Goal: Information Seeking & Learning: Find specific fact

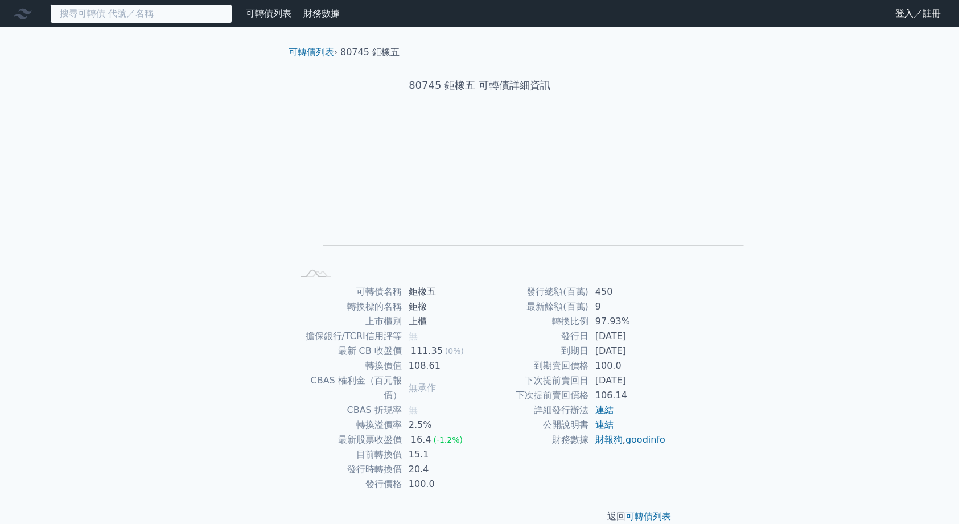
click at [183, 14] on input at bounding box center [141, 13] width 182 height 19
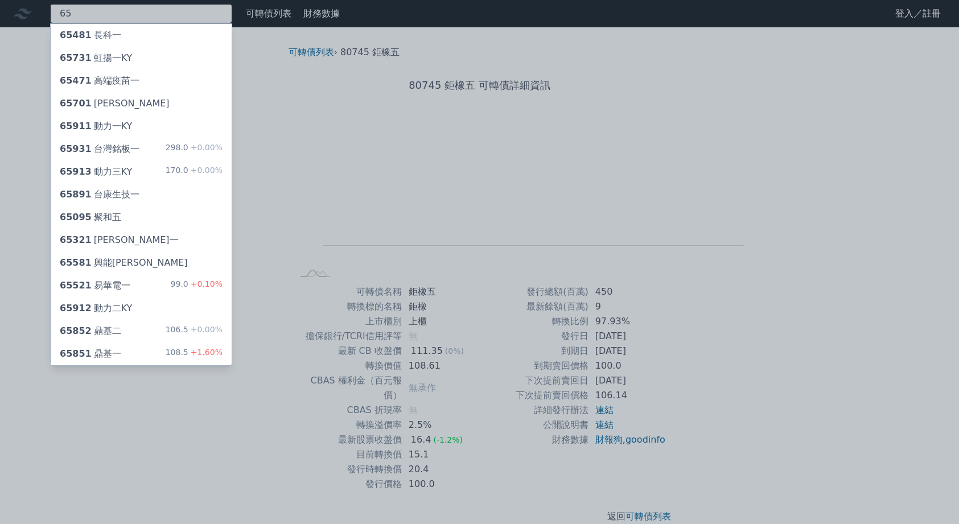
type input "6"
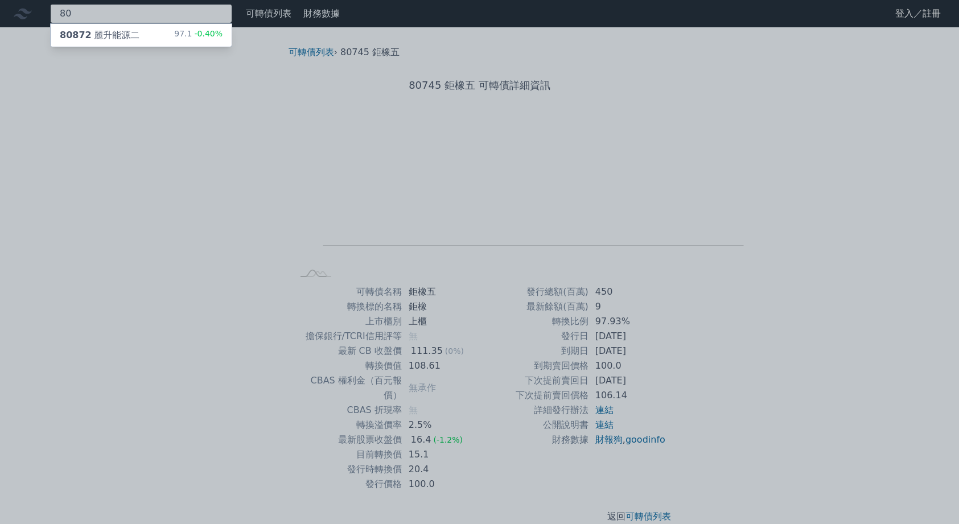
type input "8"
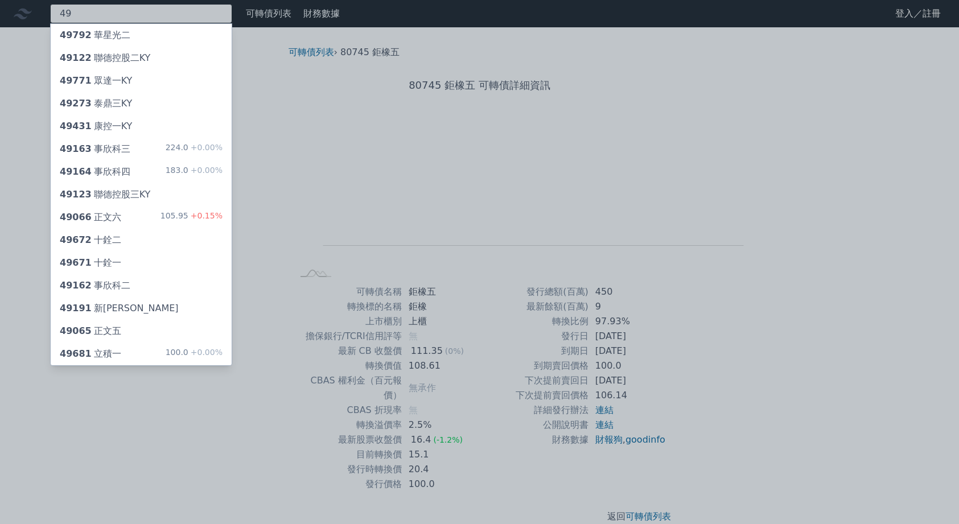
type input "4"
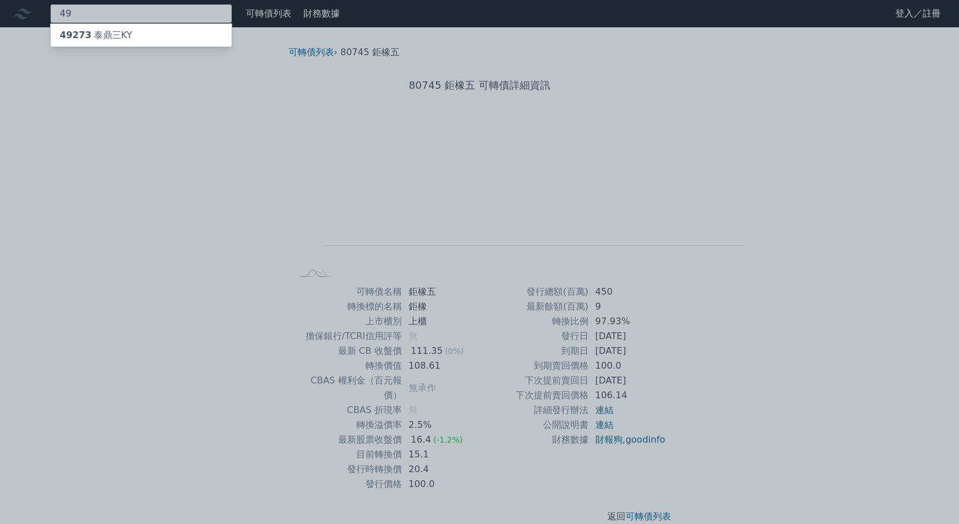
type input "4"
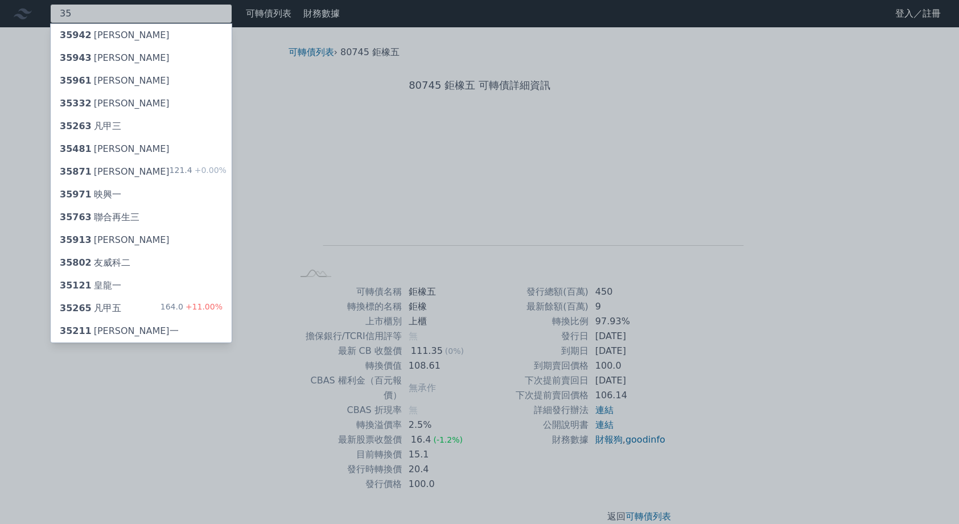
type input "3"
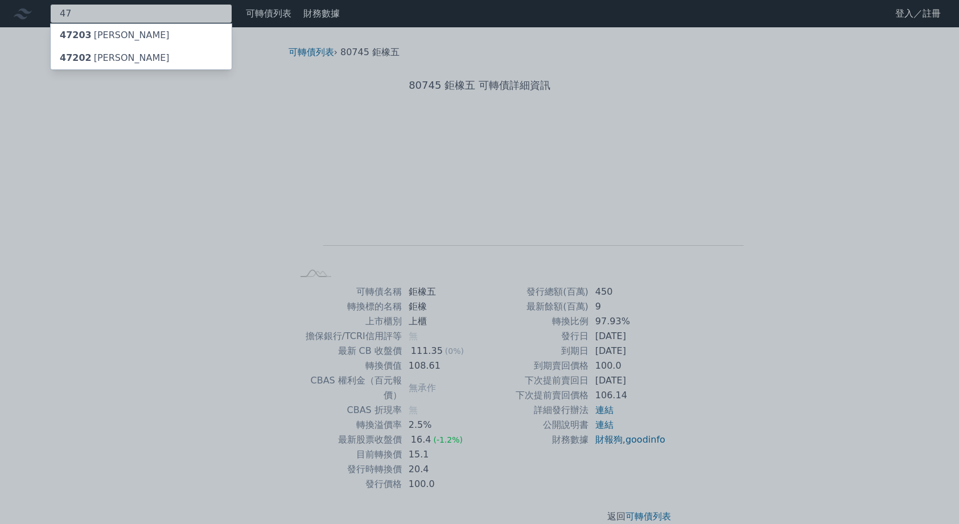
type input "4"
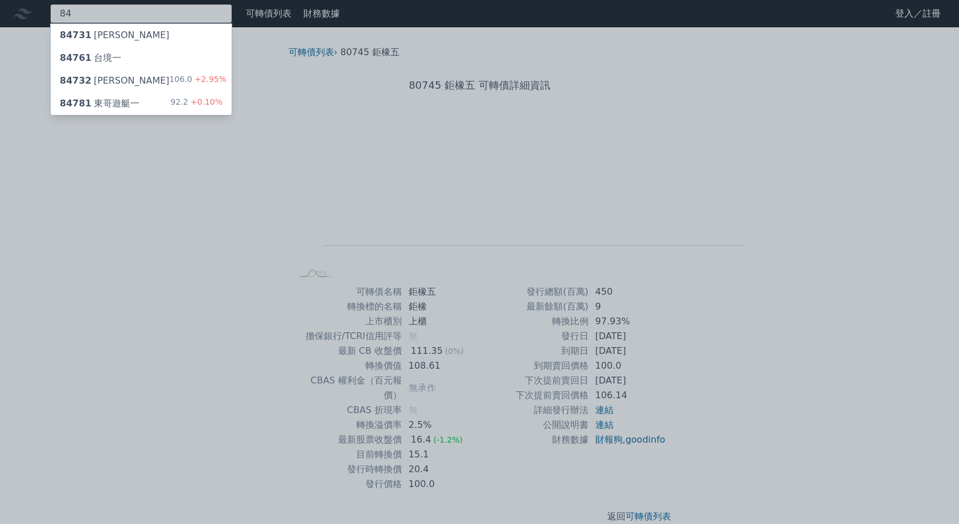
type input "8"
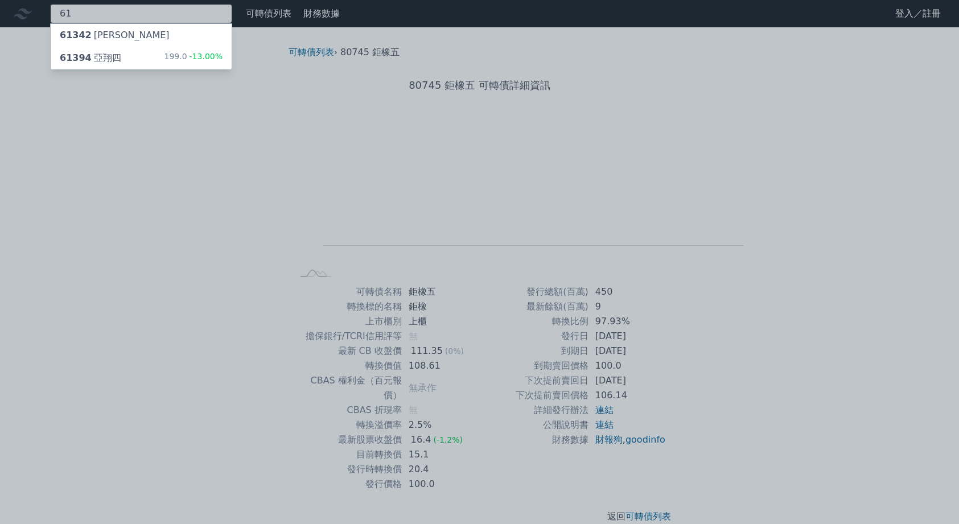
type input "6"
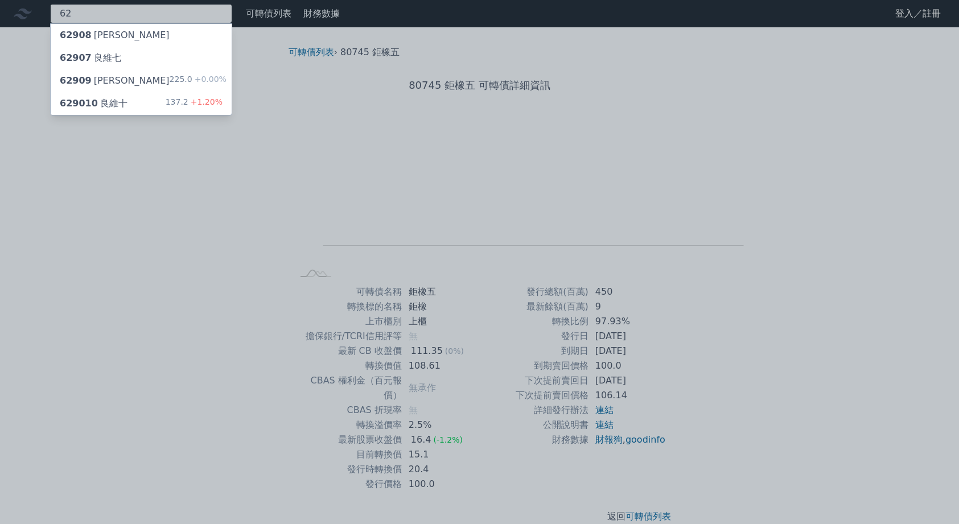
type input "6"
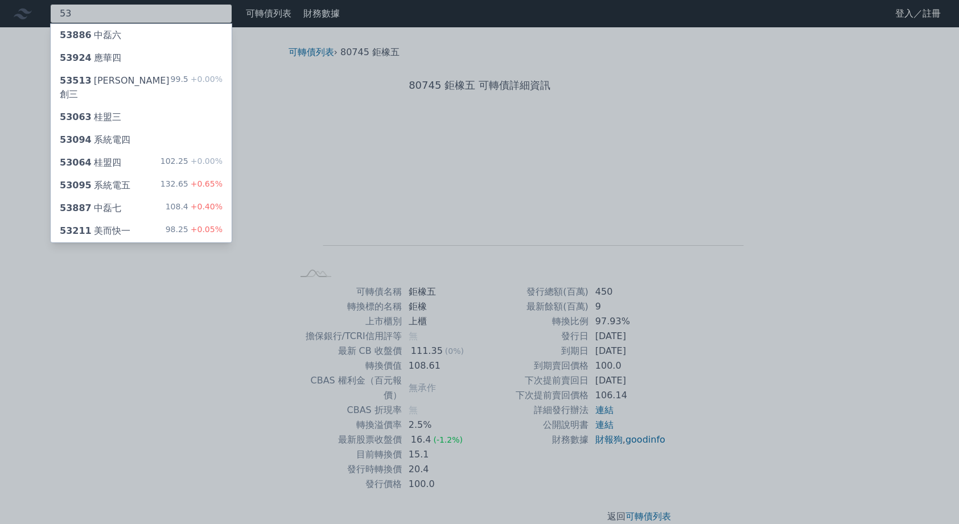
type input "5"
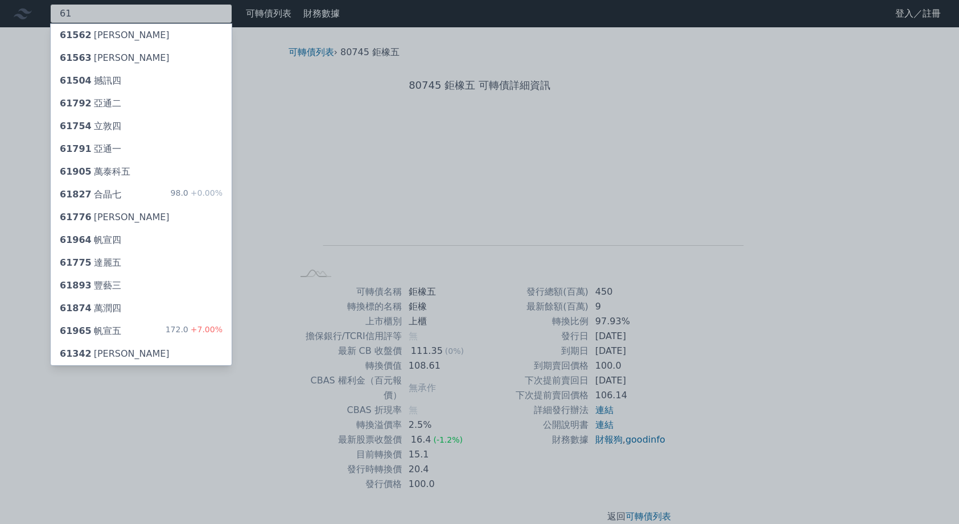
type input "6"
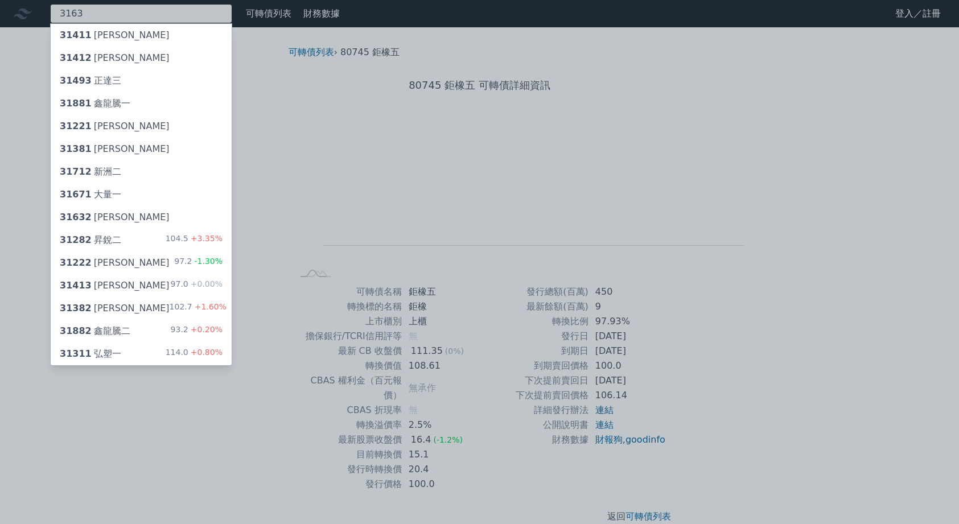
type input "3163"
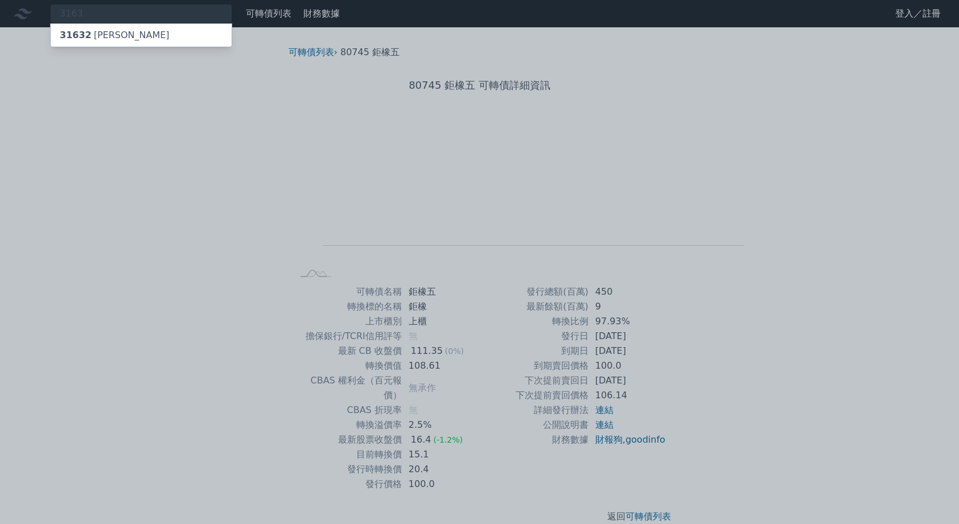
click at [110, 38] on div "31632 [PERSON_NAME]" at bounding box center [115, 35] width 110 height 14
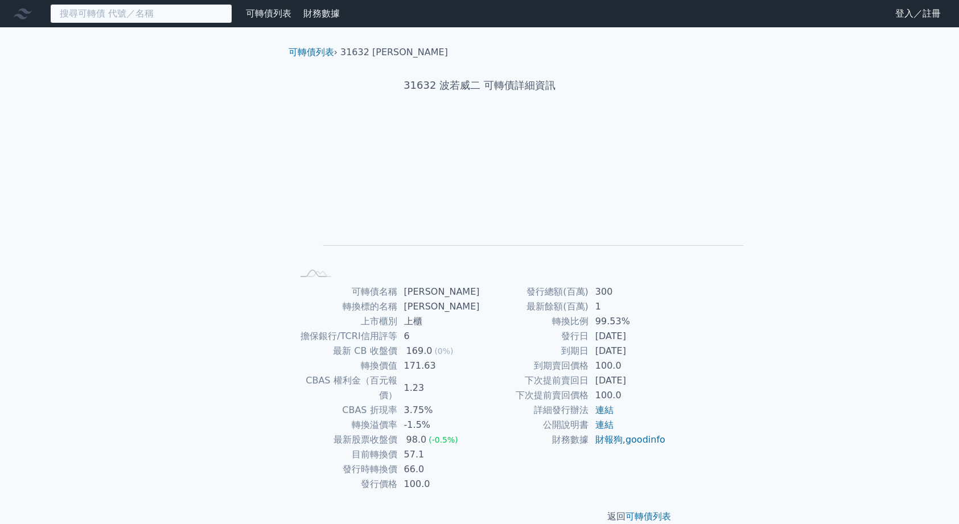
click at [128, 14] on input at bounding box center [141, 13] width 182 height 19
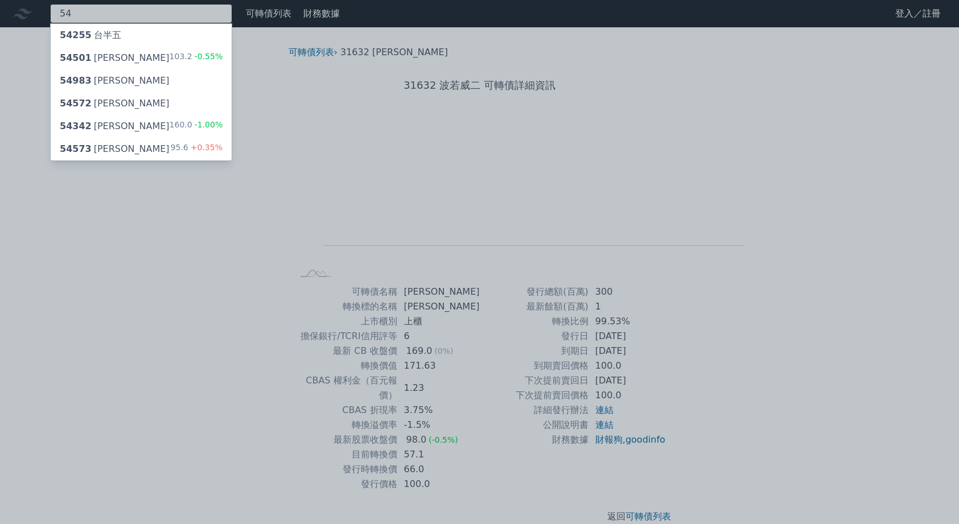
type input "5"
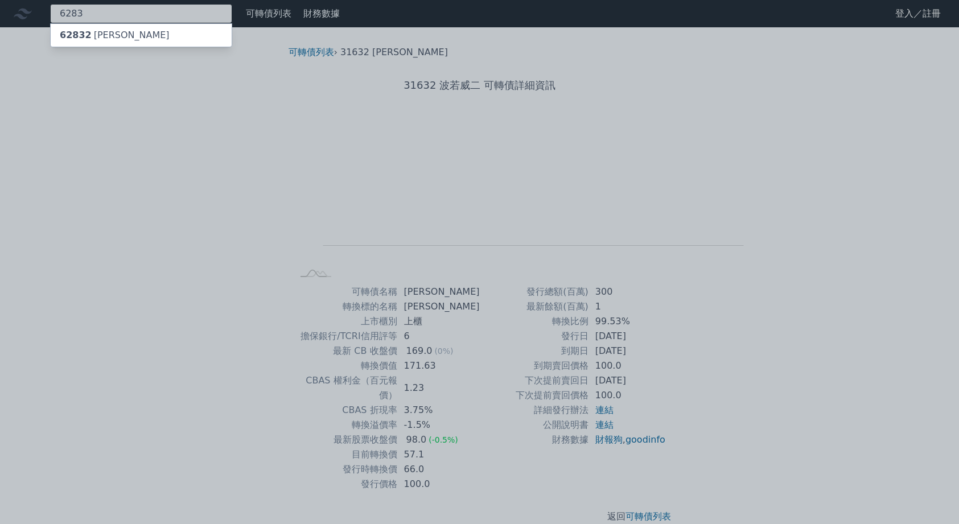
type input "6283"
click at [125, 41] on div "62832 [PERSON_NAME]" at bounding box center [115, 35] width 110 height 14
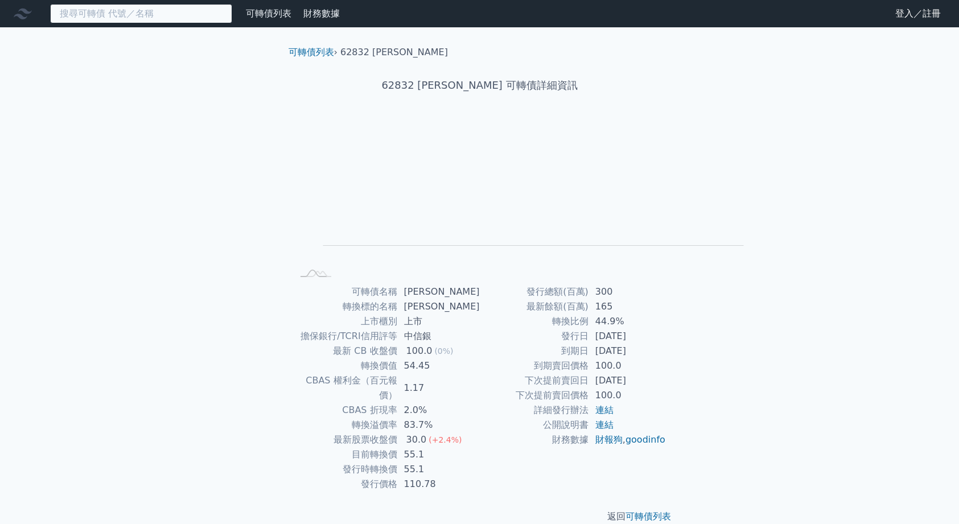
click at [110, 19] on input at bounding box center [141, 13] width 182 height 19
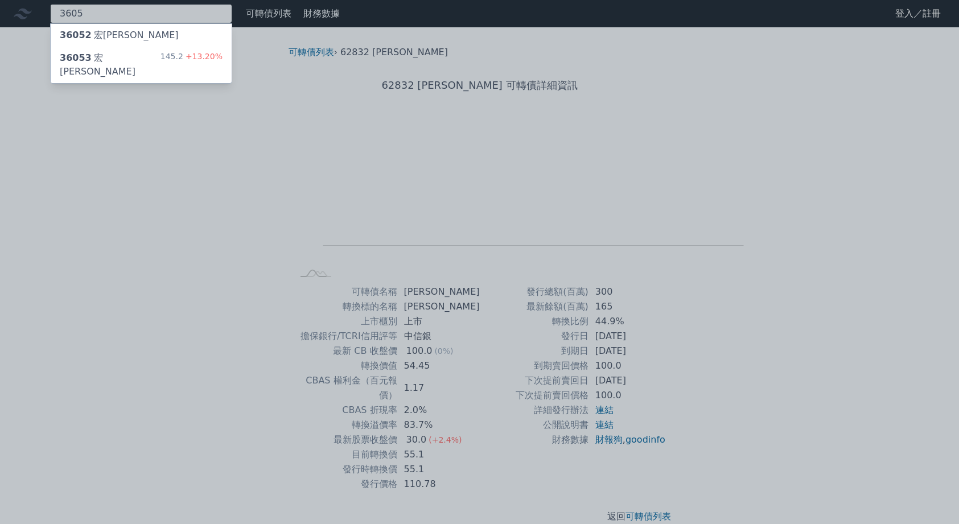
type input "3605"
click at [115, 42] on div "36052 宏[PERSON_NAME]" at bounding box center [119, 35] width 119 height 14
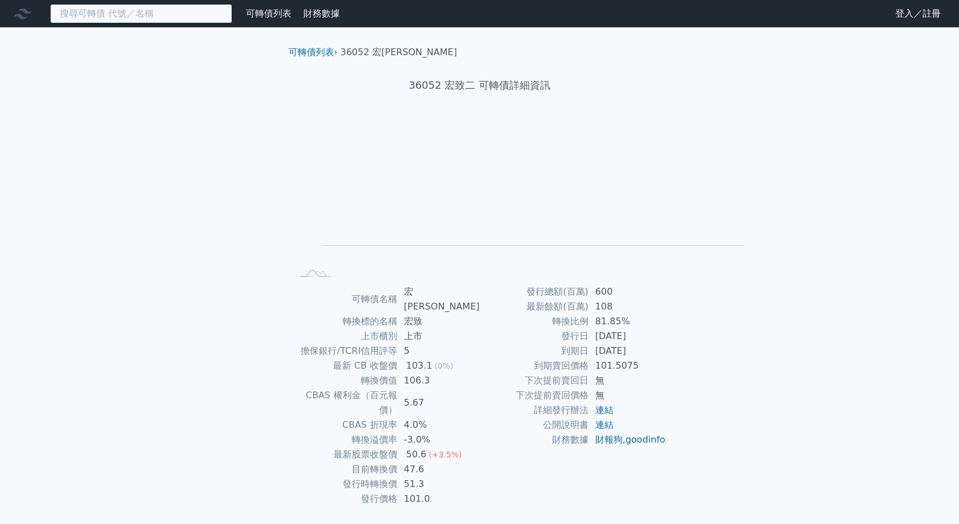
click at [94, 13] on input at bounding box center [141, 13] width 182 height 19
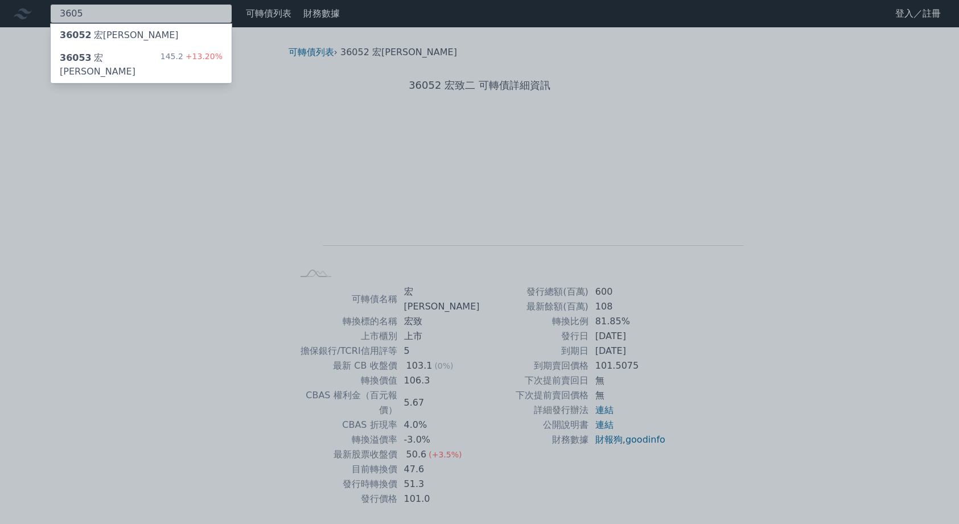
type input "3605"
click at [118, 73] on div "36053 [PERSON_NAME]" at bounding box center [110, 64] width 101 height 27
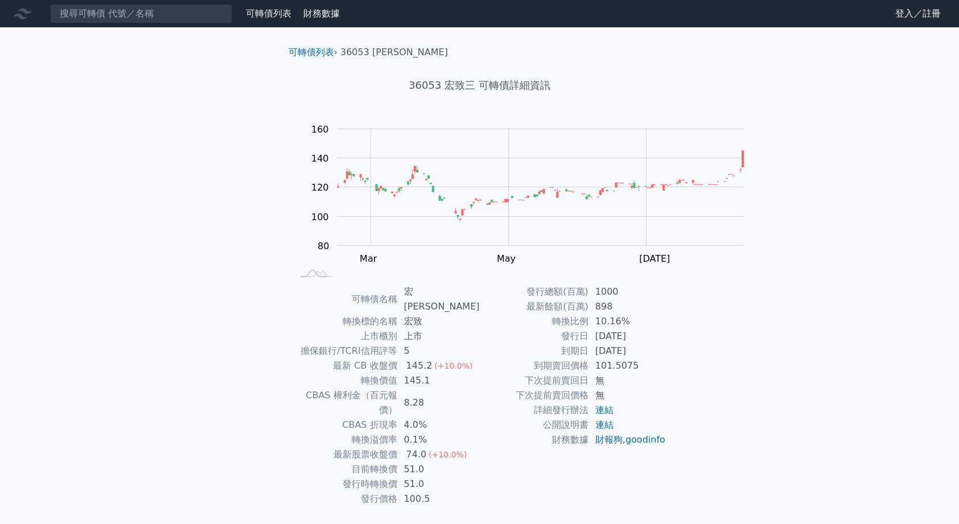
click at [850, 164] on div "可轉債列表 財務數據 可轉債列表 財務數據 登入／註冊 登入／註冊 可轉債列表 › 36053 宏致三 36053 宏致三 可轉債詳細資訊 Zoom Out …" at bounding box center [479, 278] width 959 height 556
click at [226, 19] on input at bounding box center [141, 13] width 182 height 19
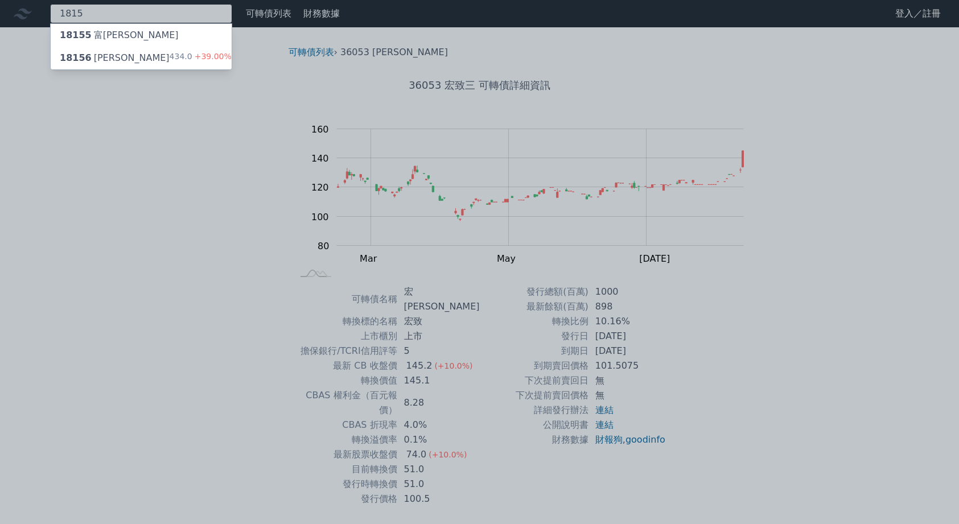
type input "1815"
click at [193, 69] on div "18156 富喬六 434.0 +39.00%" at bounding box center [141, 58] width 181 height 23
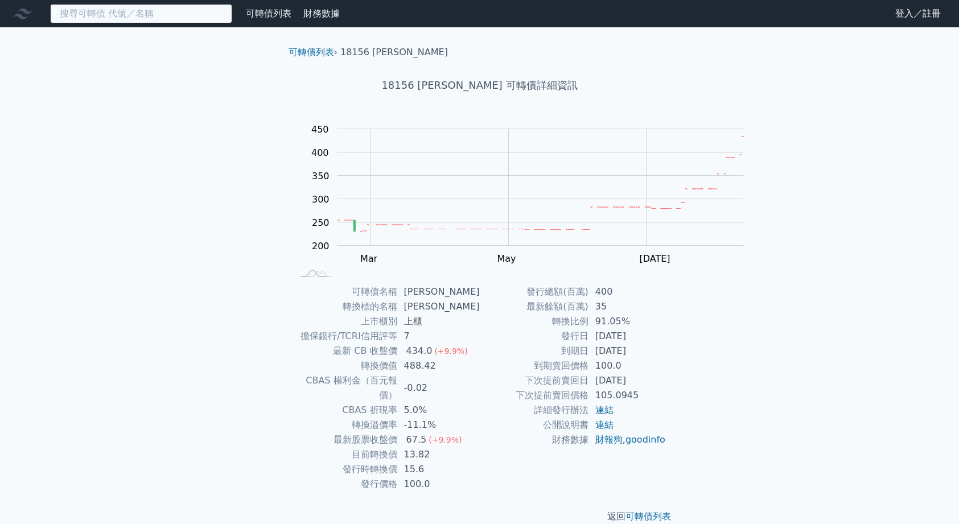
click at [201, 22] on input at bounding box center [141, 13] width 182 height 19
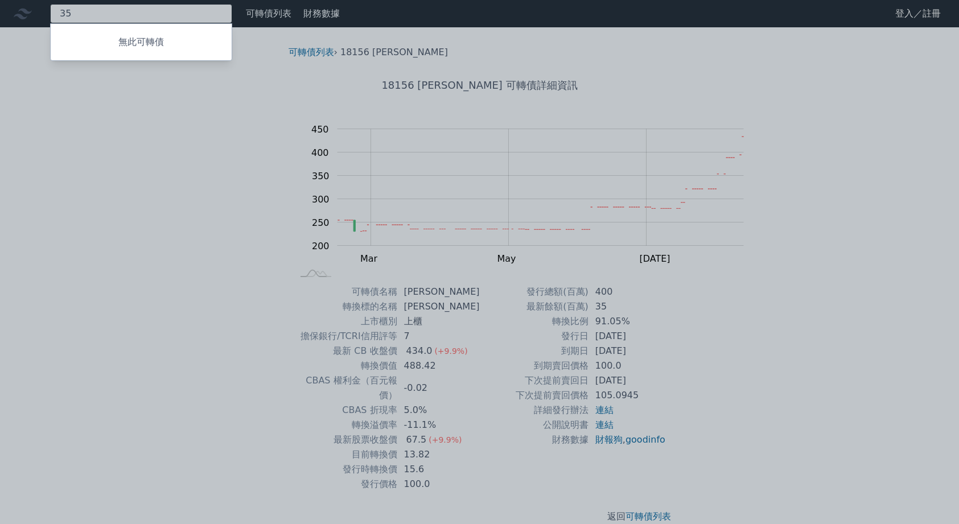
type input "3"
type input "1"
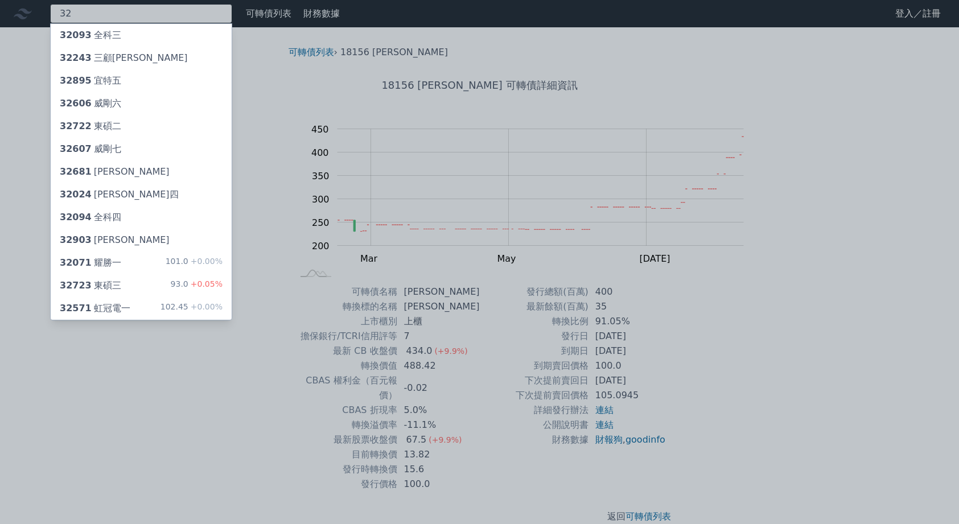
type input "3"
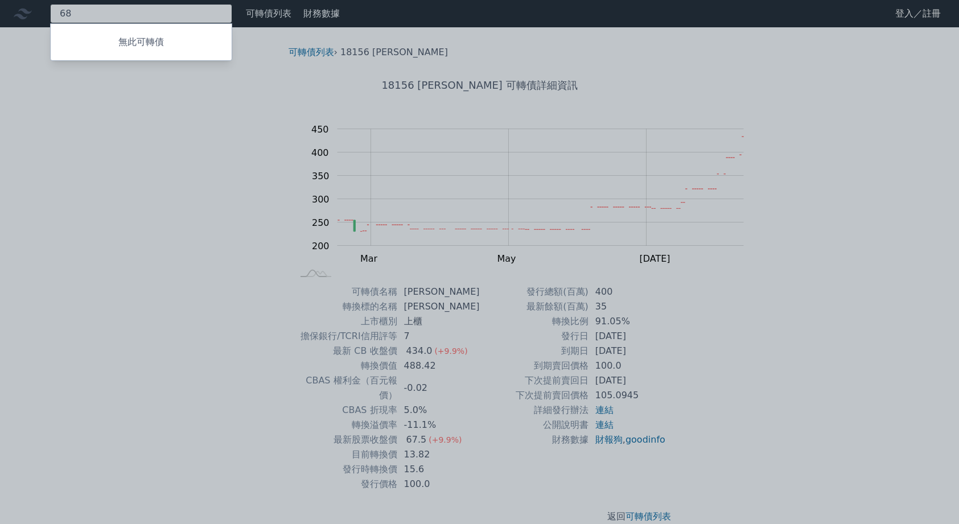
type input "6"
type input "4"
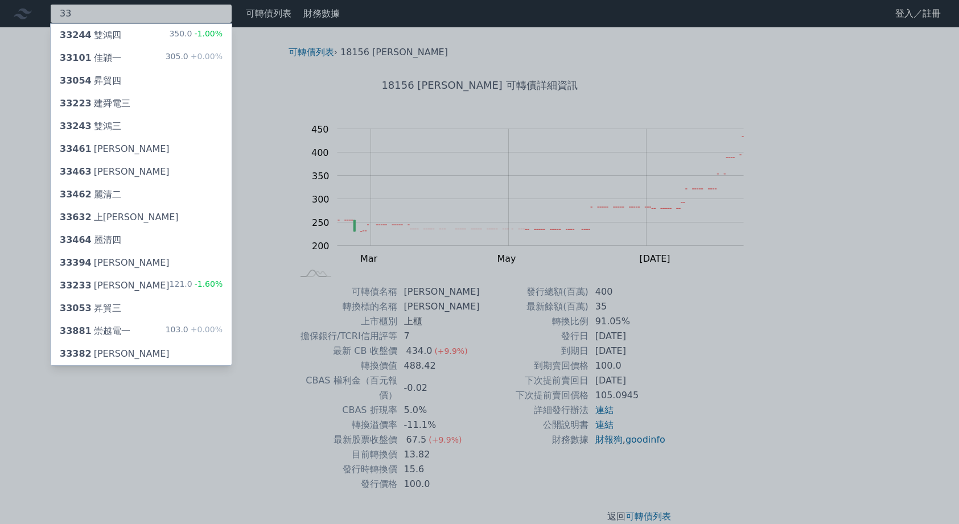
type input "3"
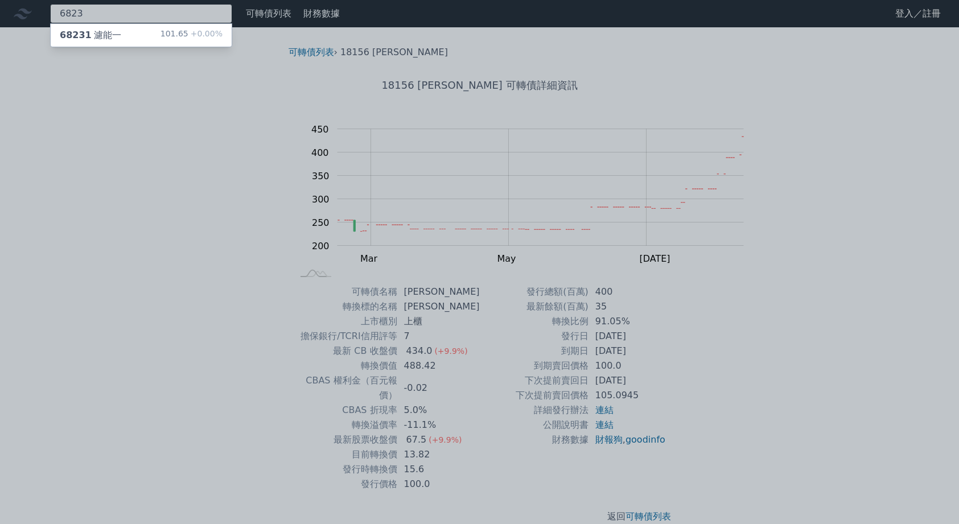
type input "6823"
click at [154, 40] on div "68231 濾能一 101.65 +0.00%" at bounding box center [141, 35] width 181 height 23
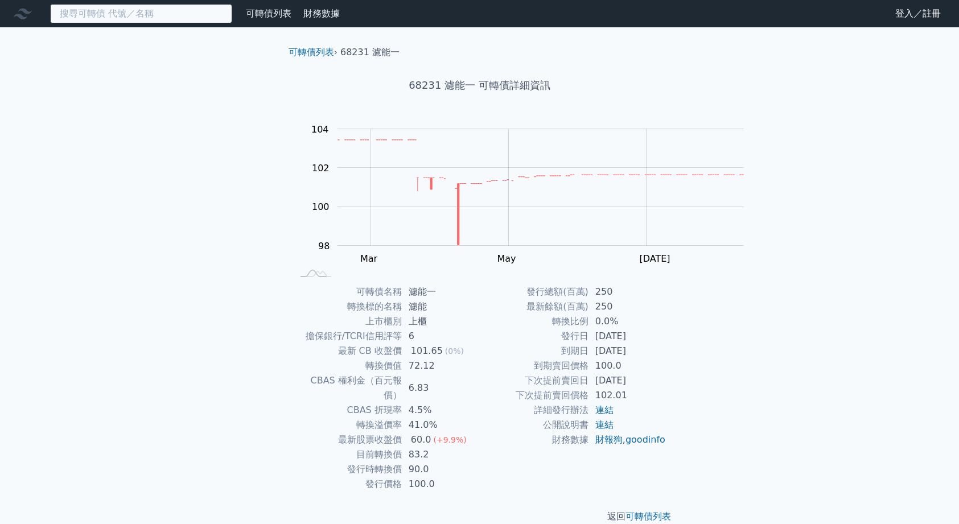
click at [127, 11] on input at bounding box center [141, 13] width 182 height 19
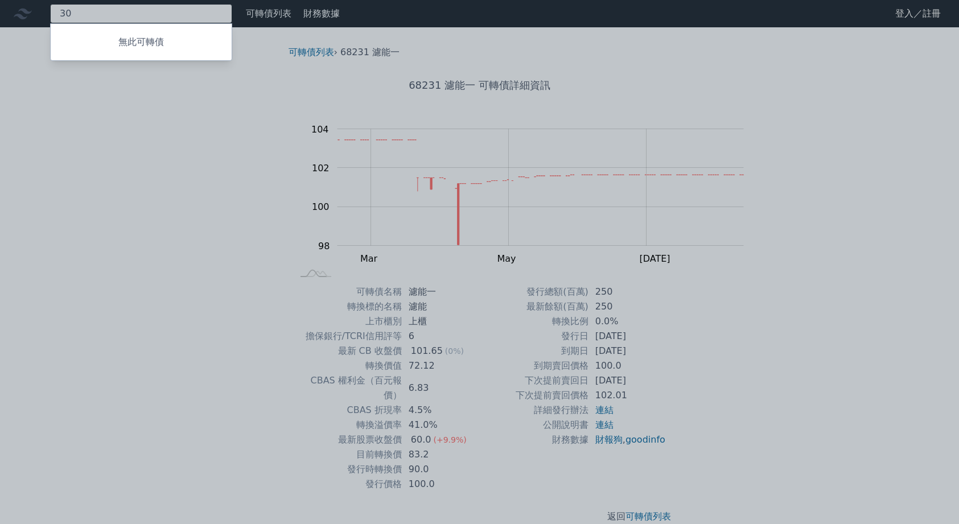
type input "3"
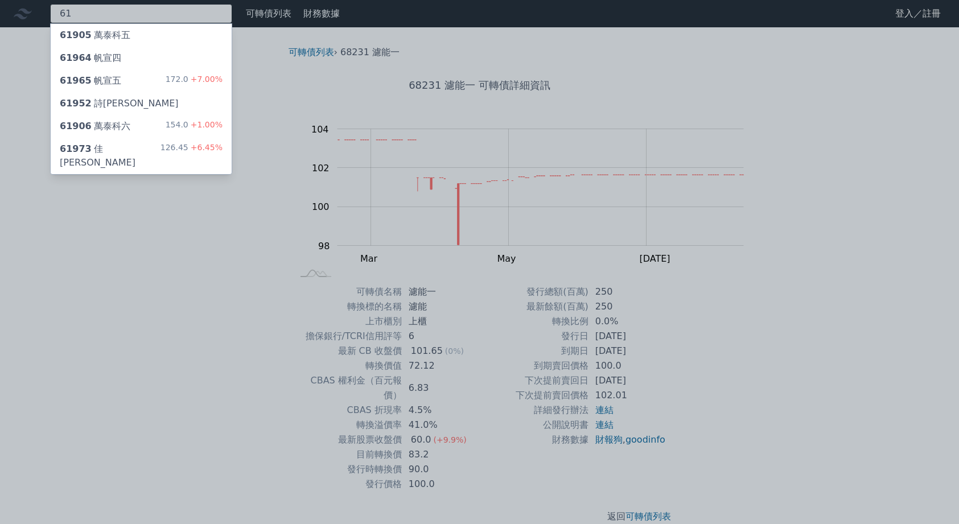
type input "6"
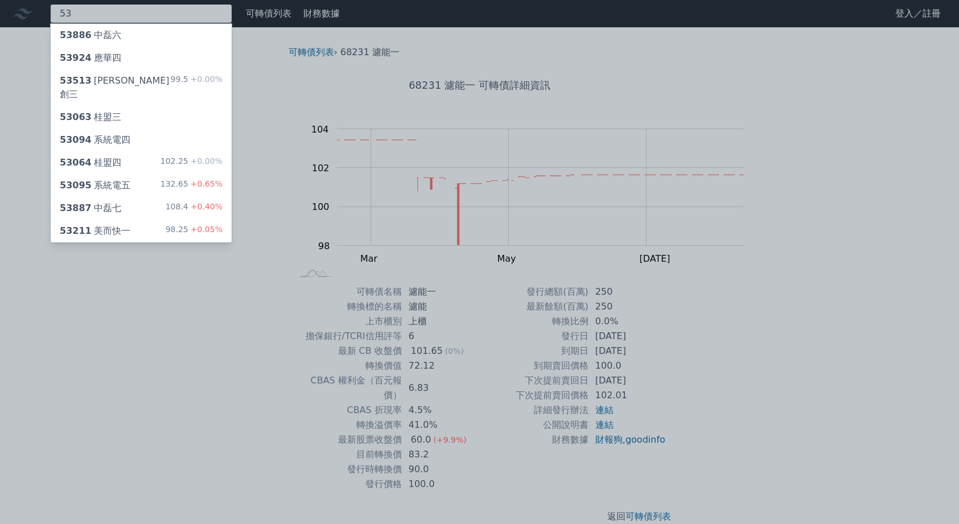
type input "5"
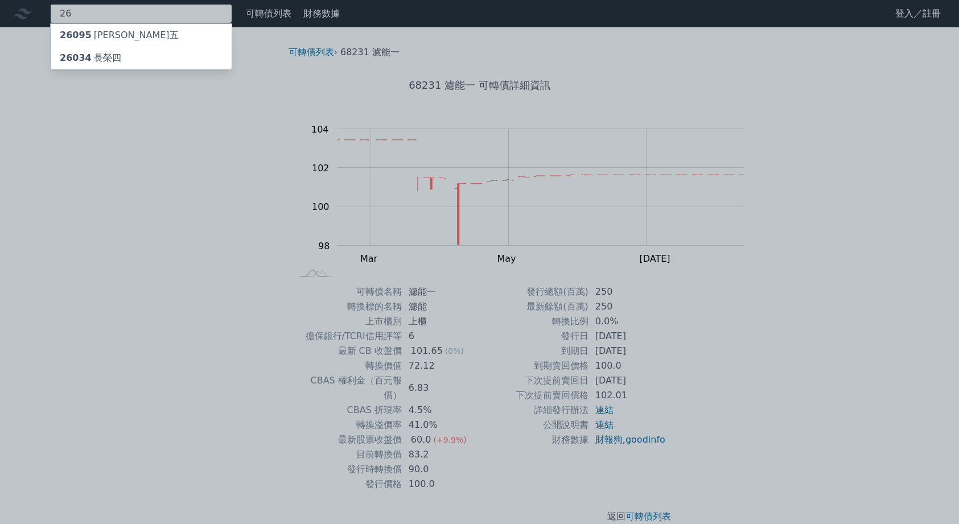
type input "2"
type input "2630"
click at [113, 42] on div "26301 亞航一" at bounding box center [90, 35] width 61 height 14
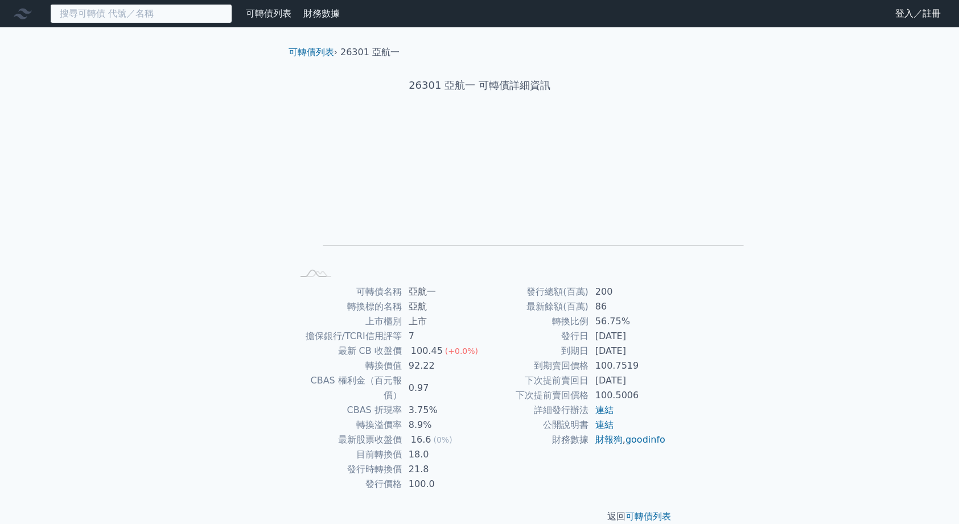
click at [118, 15] on input at bounding box center [141, 13] width 182 height 19
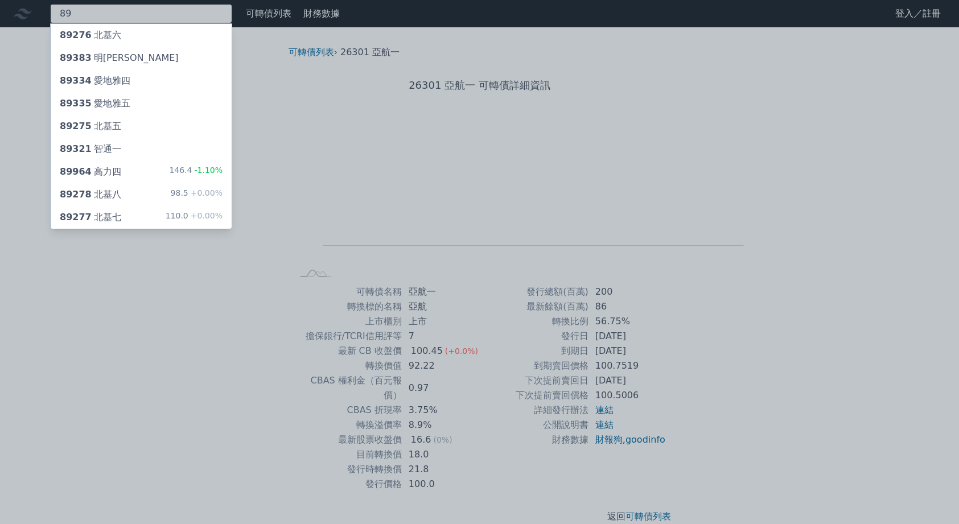
type input "8"
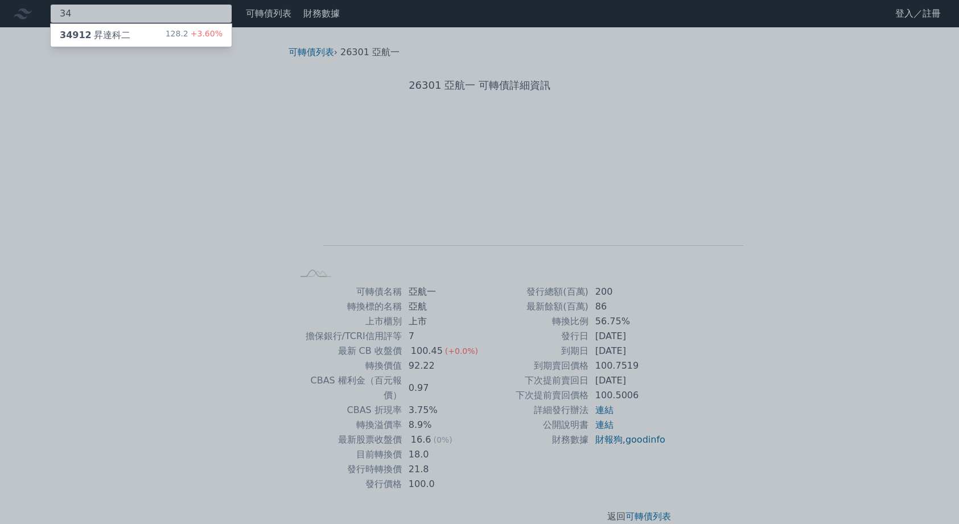
type input "3"
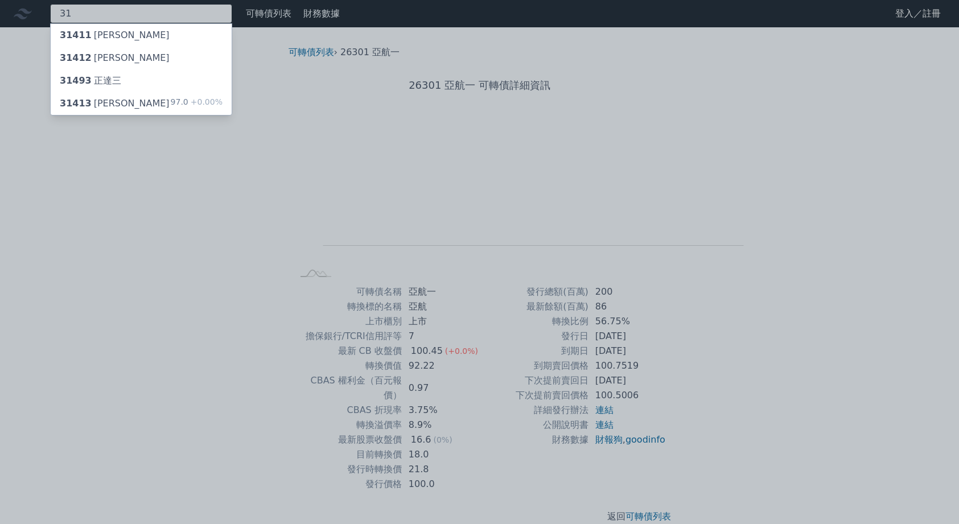
type input "3"
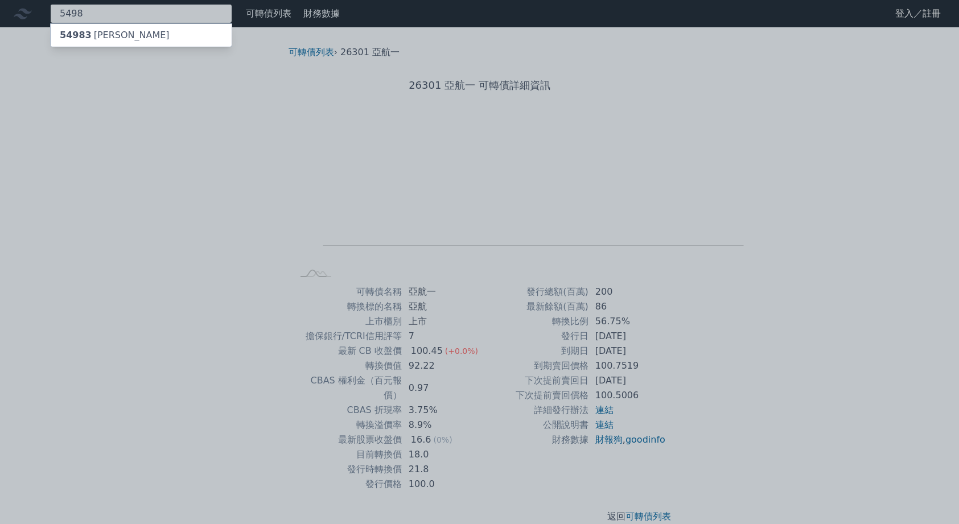
type input "5498"
click at [92, 40] on span "54983" at bounding box center [76, 35] width 32 height 11
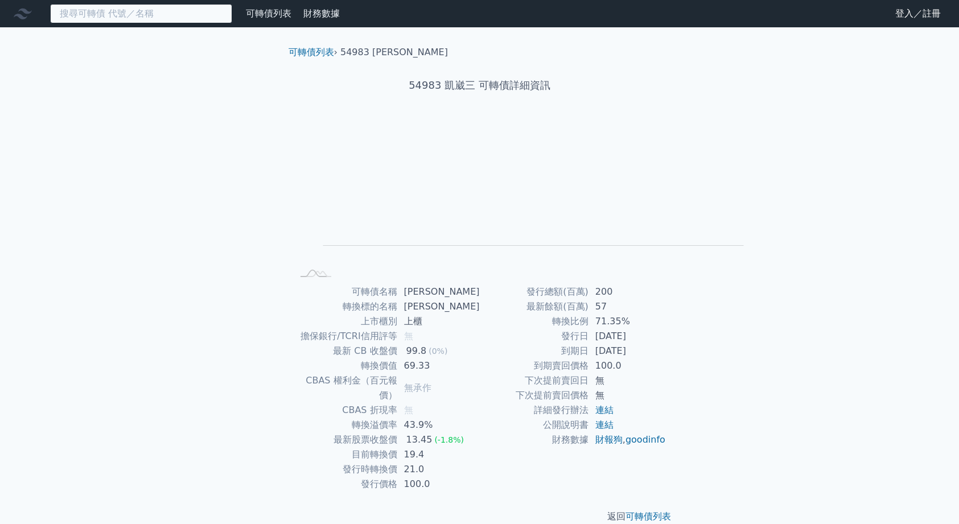
click at [109, 11] on input at bounding box center [141, 13] width 182 height 19
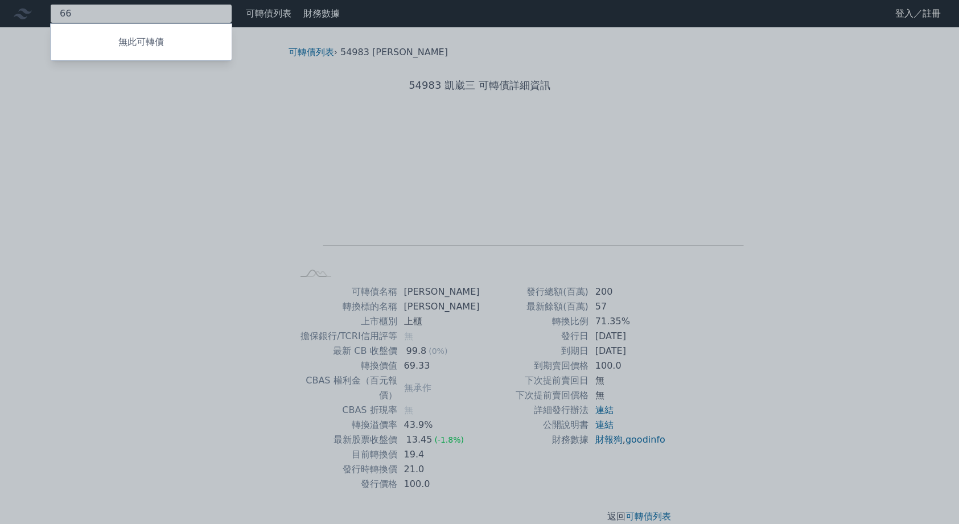
type input "6"
type input "4977"
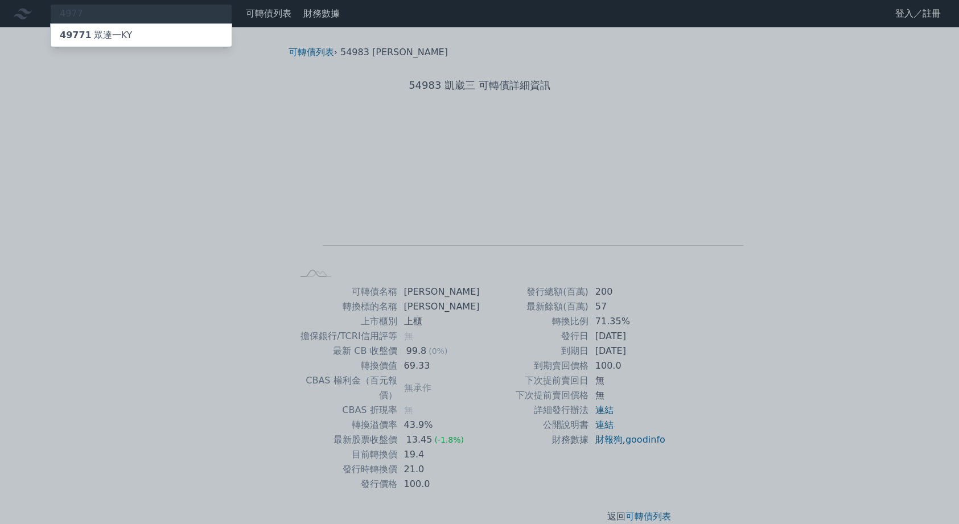
click at [110, 42] on div "49771 眾達一KY" at bounding box center [96, 35] width 72 height 14
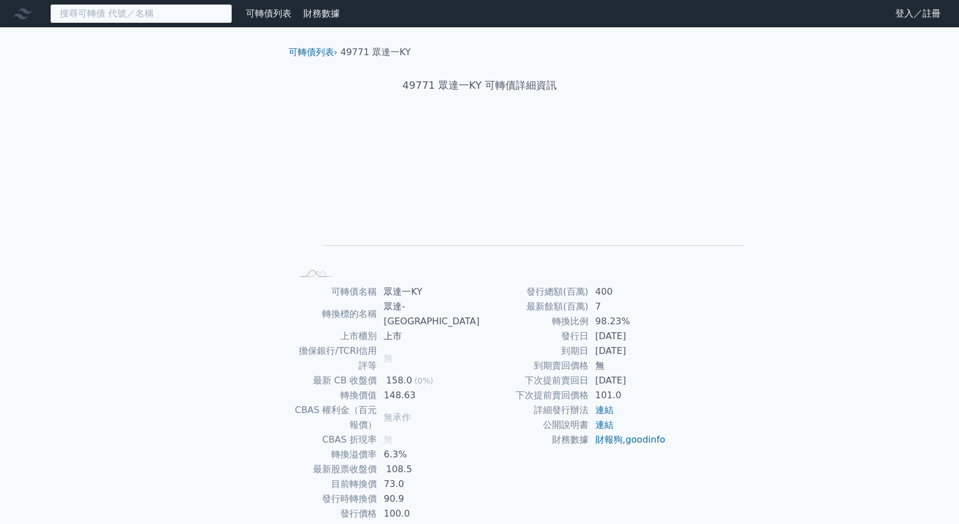
click at [101, 11] on input at bounding box center [141, 13] width 182 height 19
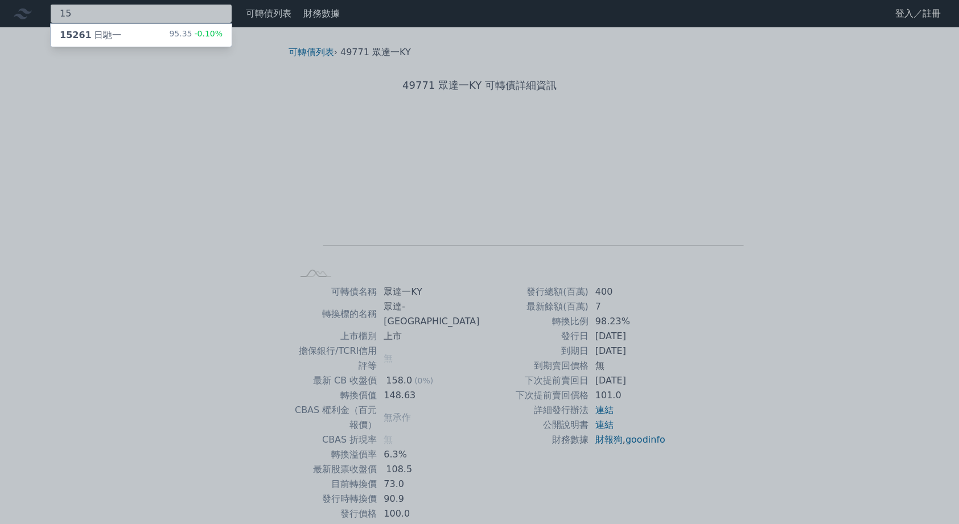
type input "1"
type input "6"
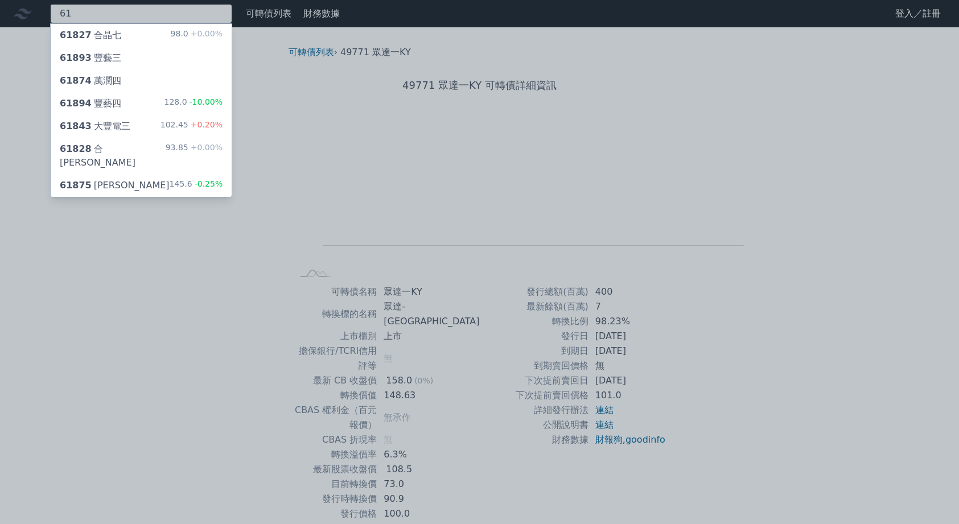
type input "6"
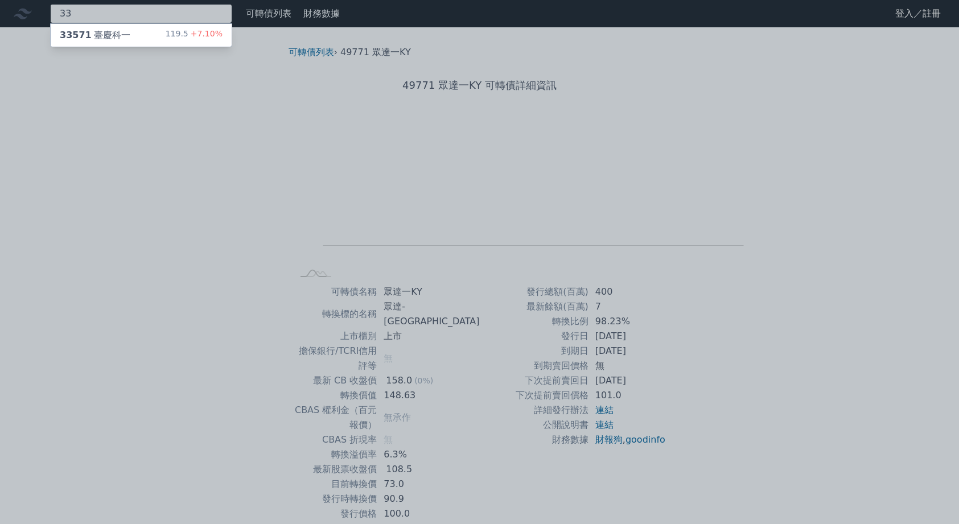
type input "3"
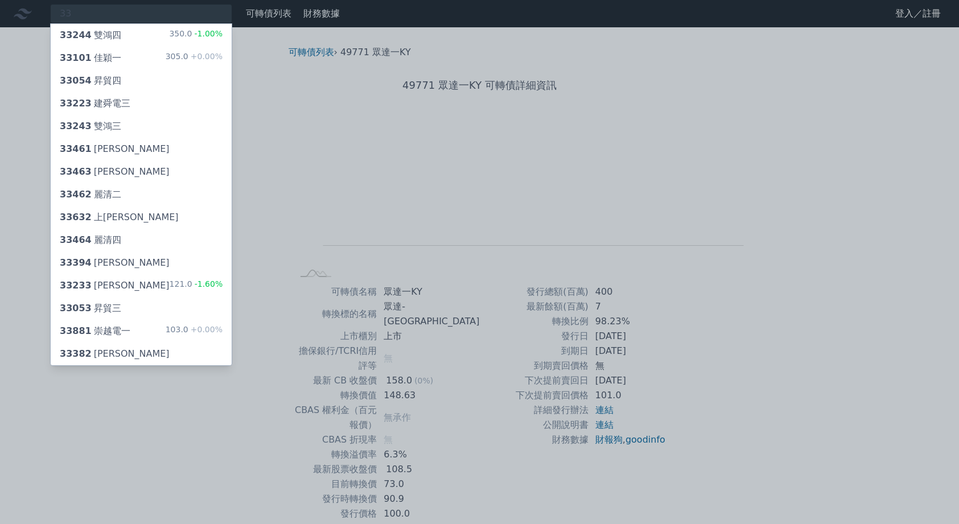
click at [89, 12] on div at bounding box center [479, 262] width 959 height 524
click at [89, 12] on div "33 33244 雙鴻四 350.0 -1.00% 33101 佳穎一 305.0 +0.00% 33054 昇貿四 33223 建舜電三 33243 雙鴻三…" at bounding box center [141, 13] width 182 height 19
type input "3"
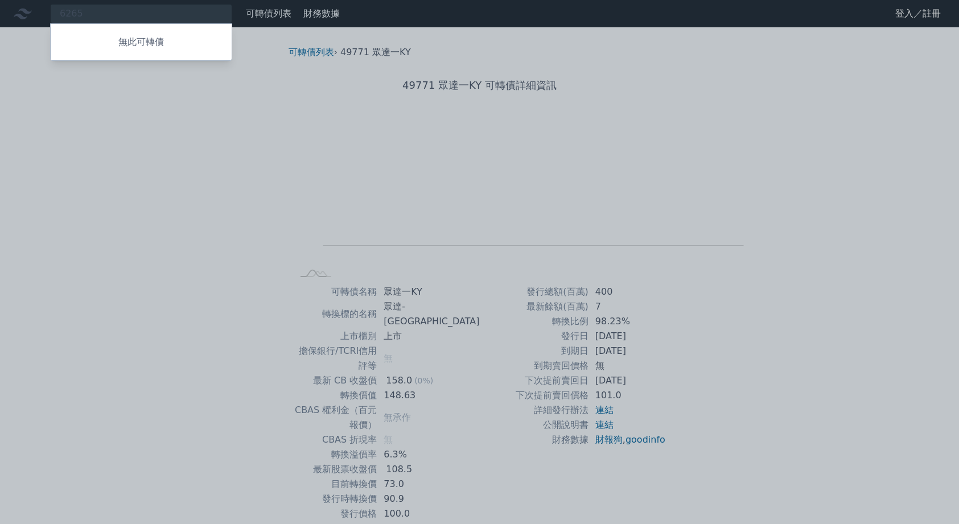
click at [166, 15] on div at bounding box center [479, 262] width 959 height 524
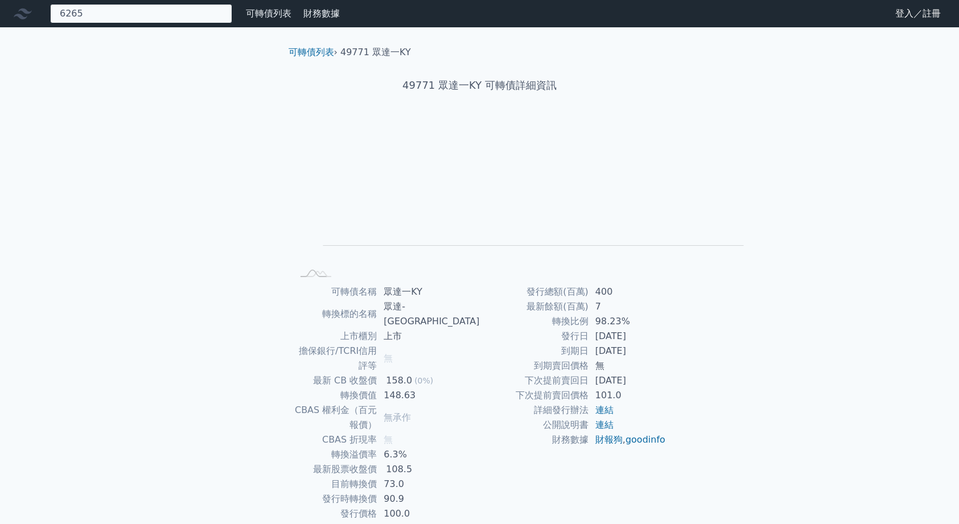
click at [163, 13] on div "6265 無此可轉債" at bounding box center [141, 13] width 182 height 19
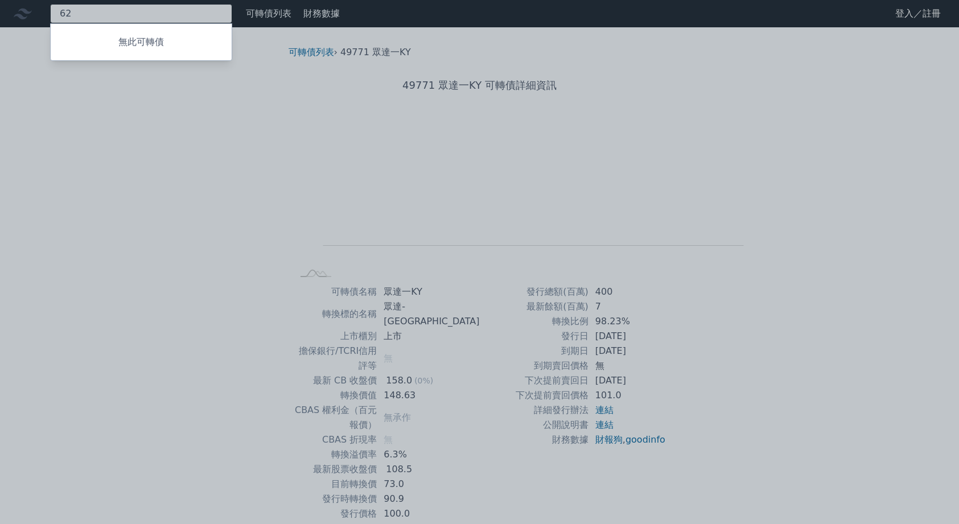
type input "6"
type input "6585"
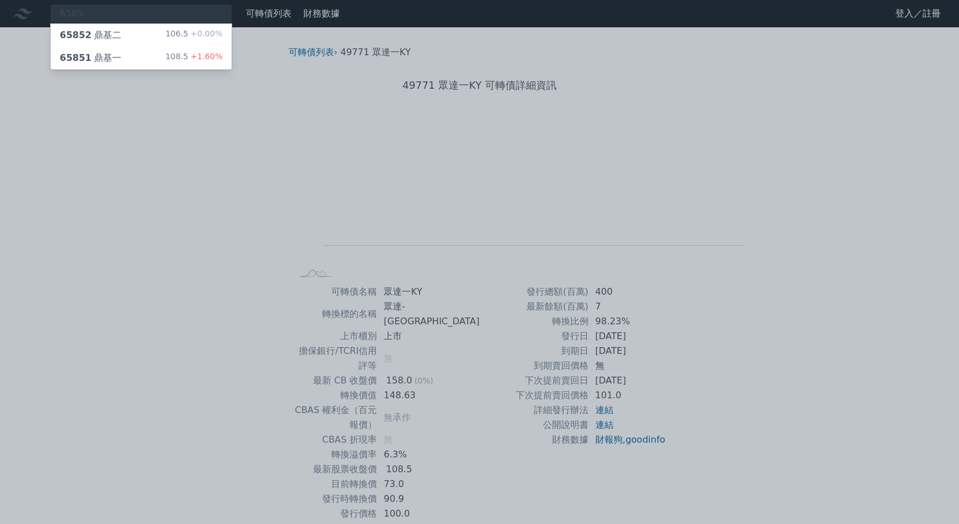
click at [121, 65] on div "65851 鼎基一" at bounding box center [90, 58] width 61 height 14
